Goal: Communication & Community: Answer question/provide support

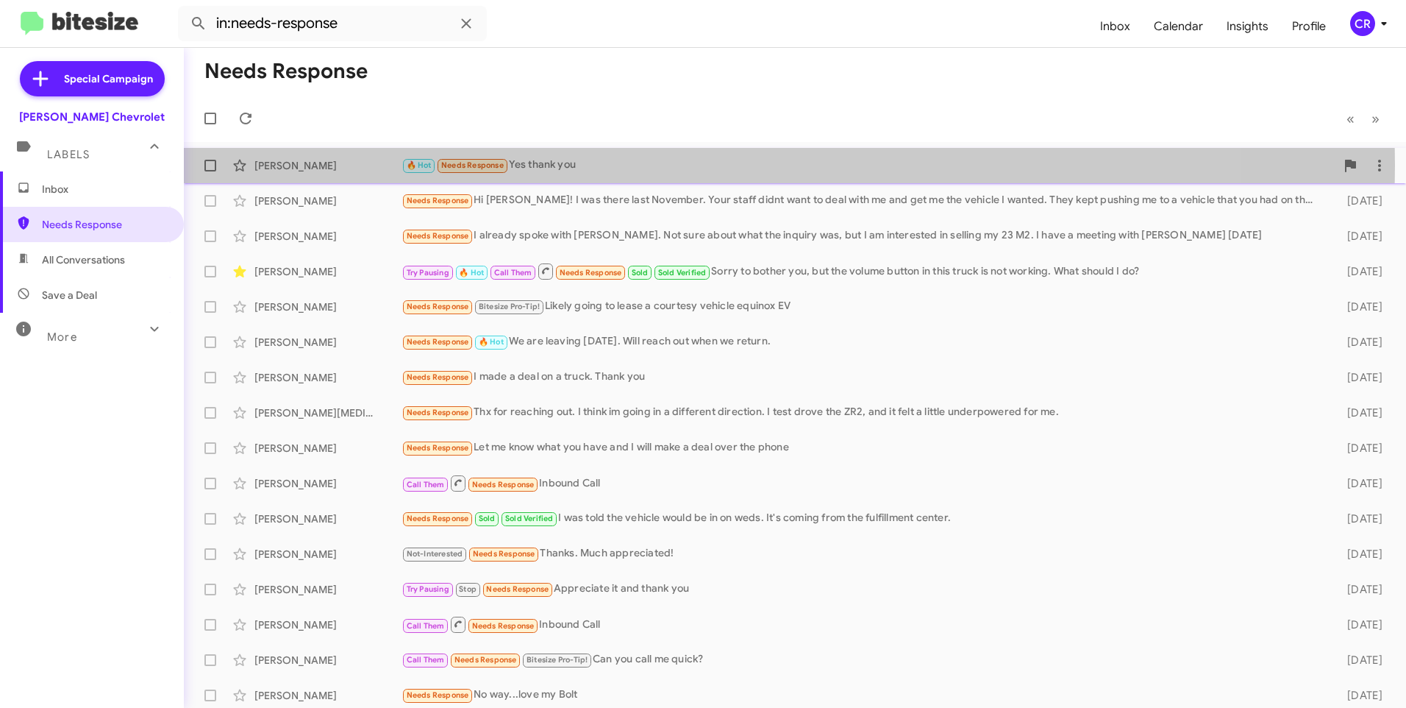
click at [571, 165] on div "🔥 Hot Needs Response Yes thank you" at bounding box center [869, 165] width 934 height 17
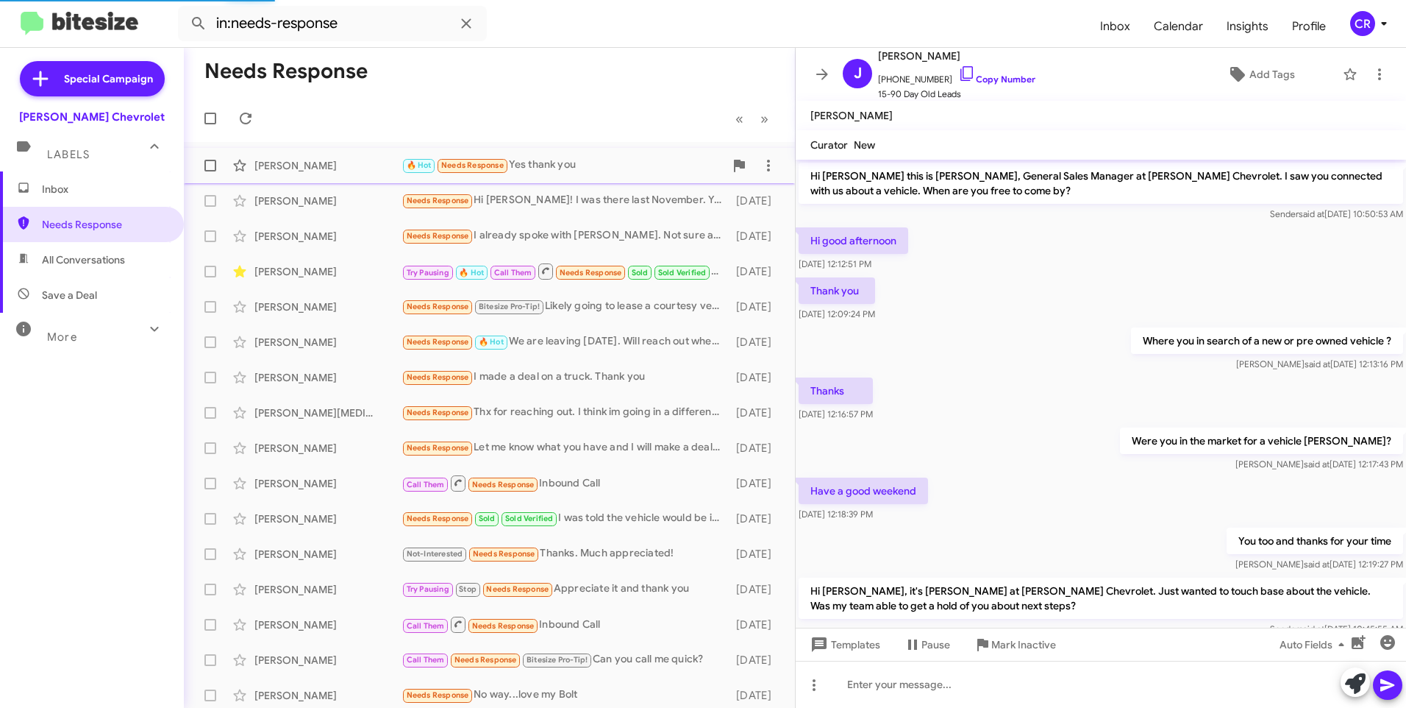
scroll to position [99, 0]
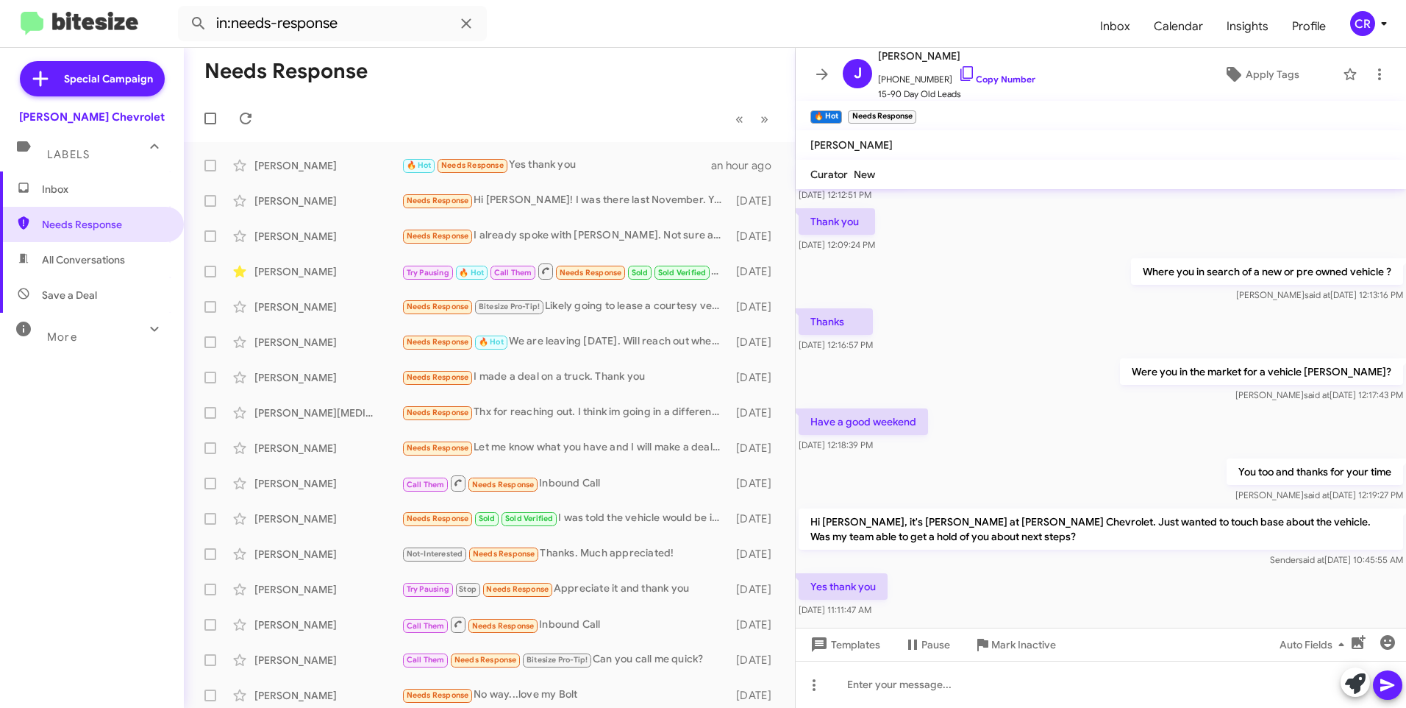
click at [101, 251] on span "All Conversations" at bounding box center [92, 259] width 184 height 35
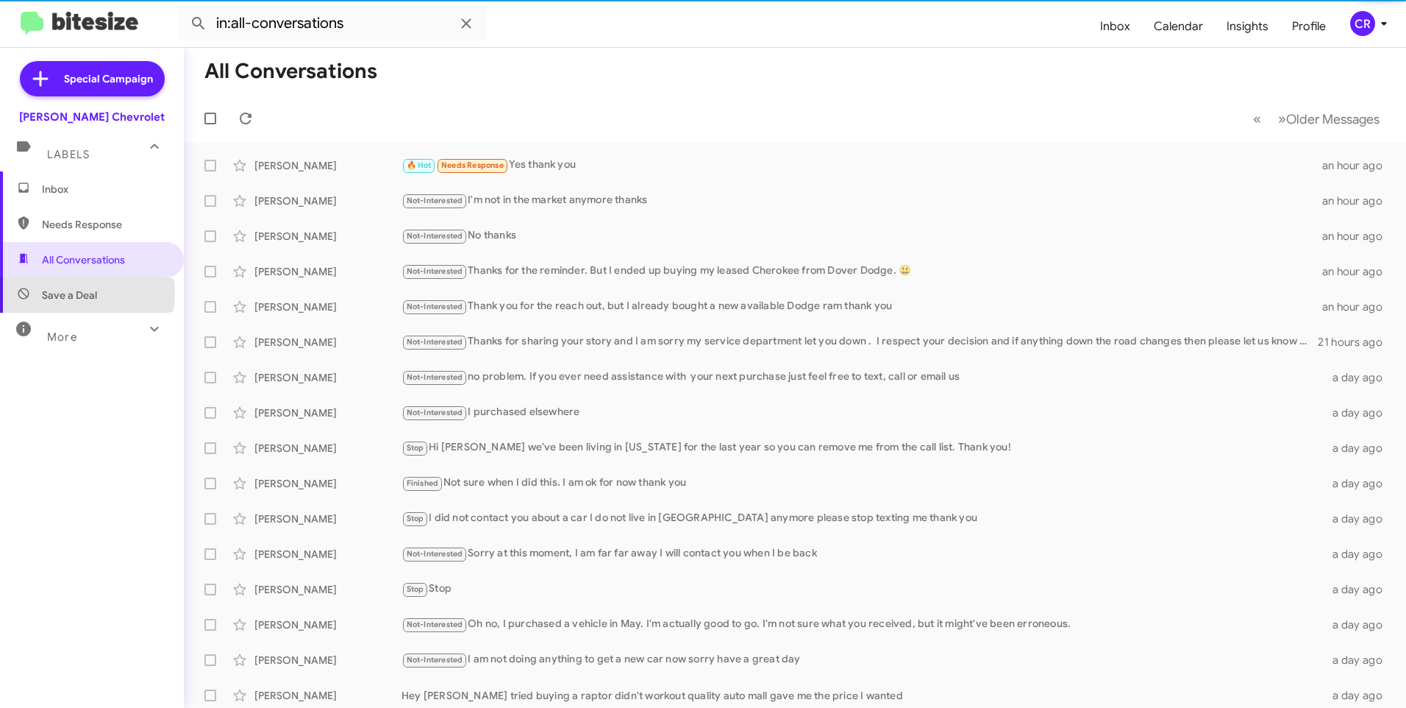
click at [78, 293] on span "Save a Deal" at bounding box center [69, 295] width 55 height 15
type input "in:not-interested"
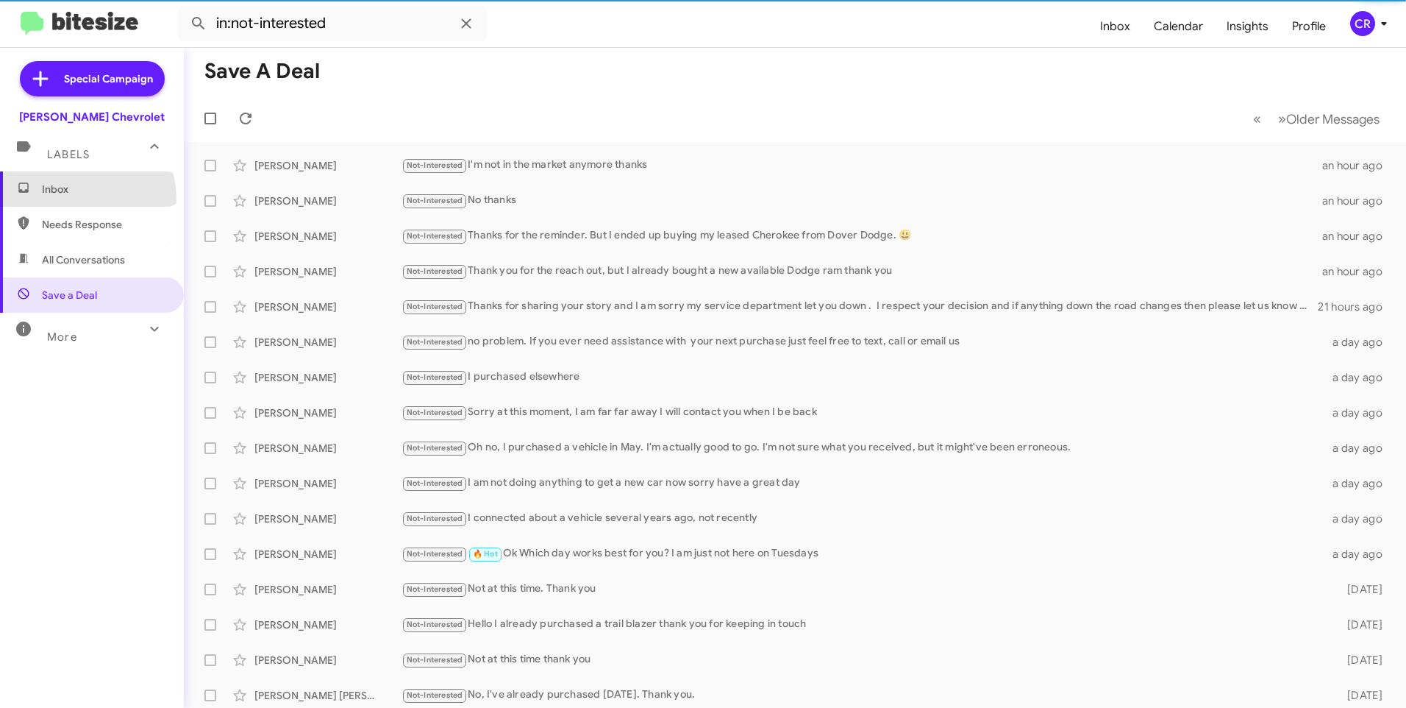
click at [79, 199] on span "Inbox" at bounding box center [92, 188] width 184 height 35
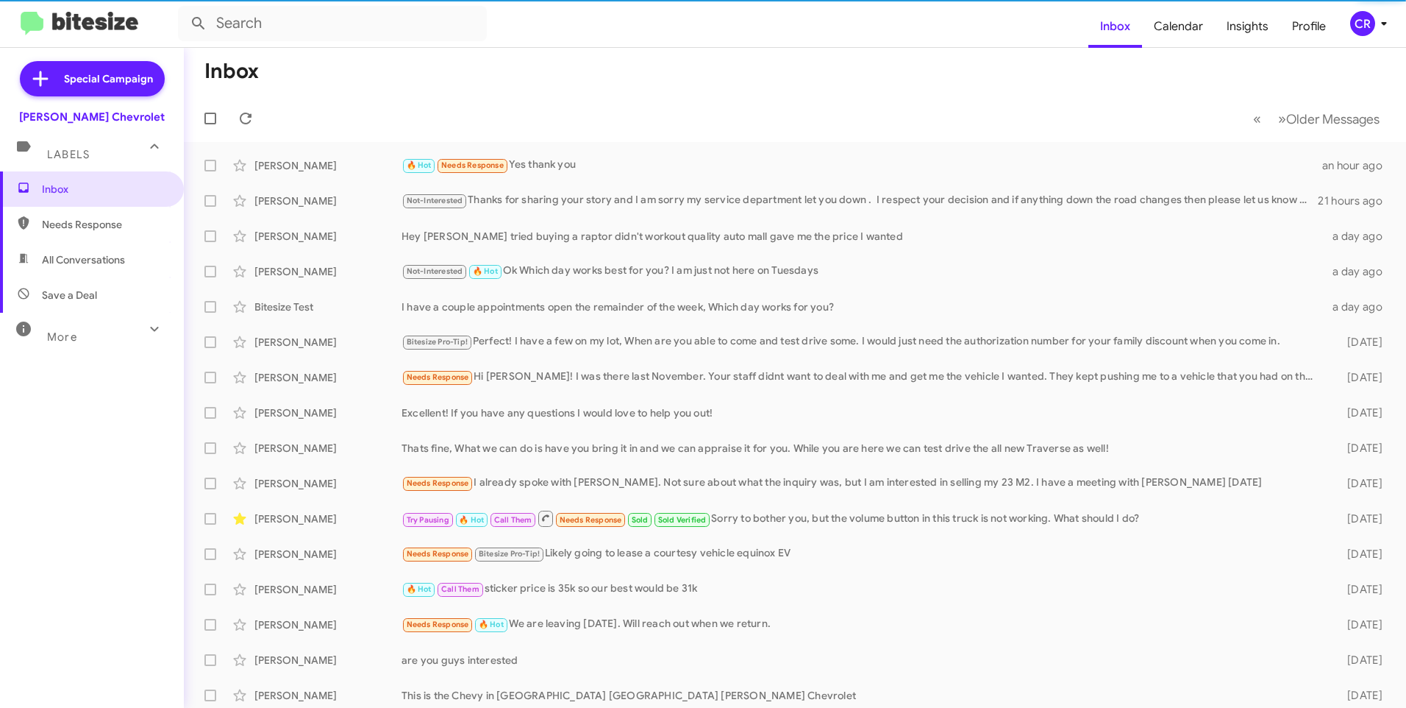
click at [80, 227] on span "Needs Response" at bounding box center [104, 224] width 125 height 15
type input "in:needs-response"
